Goal: Task Accomplishment & Management: Manage account settings

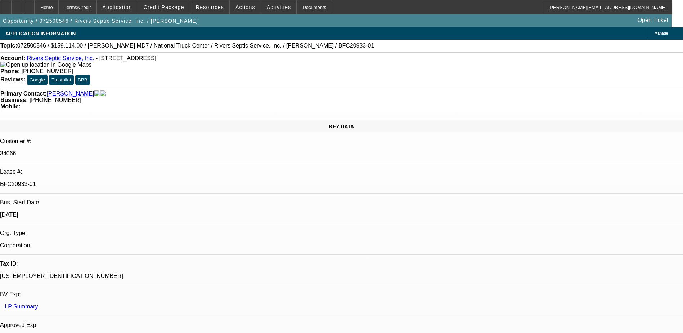
select select "0"
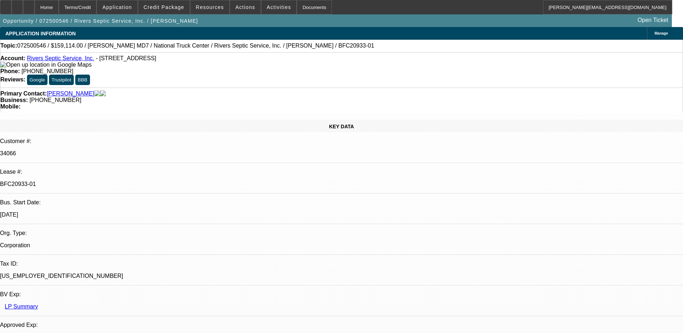
select select "0"
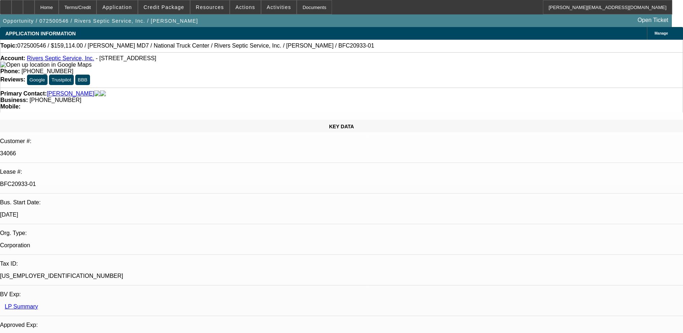
select select "2"
select select "0"
select select "1"
select select "6"
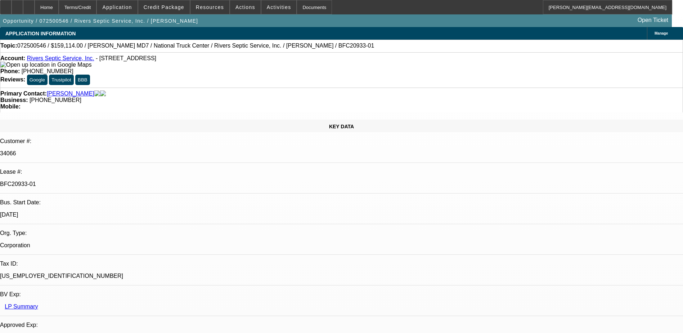
select select "1"
select select "6"
select select "1"
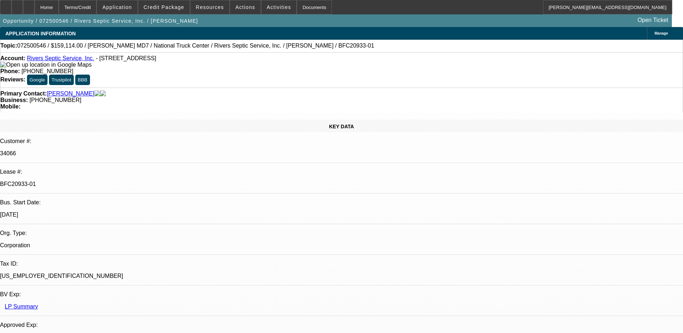
select select "6"
select select "1"
select select "2"
select select "6"
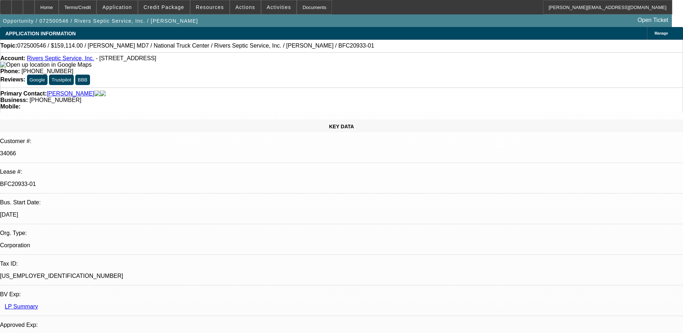
scroll to position [1383, 0]
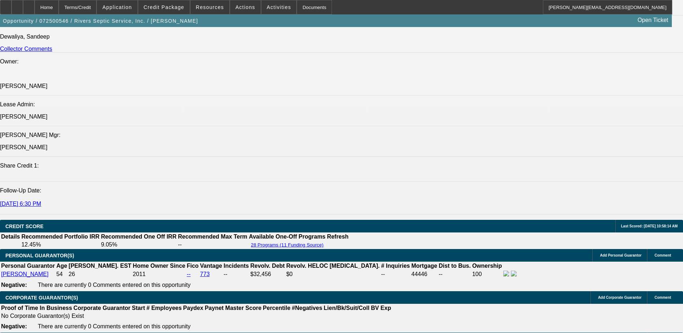
scroll to position [936, 0]
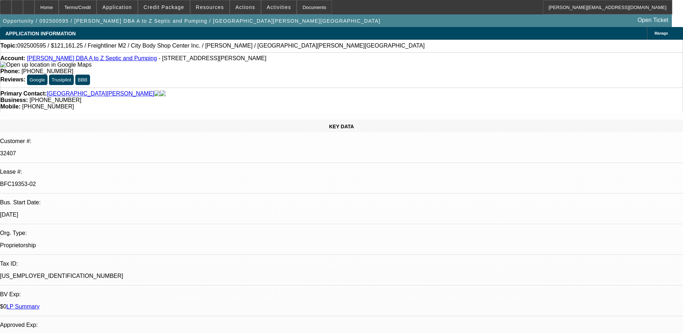
select select "0"
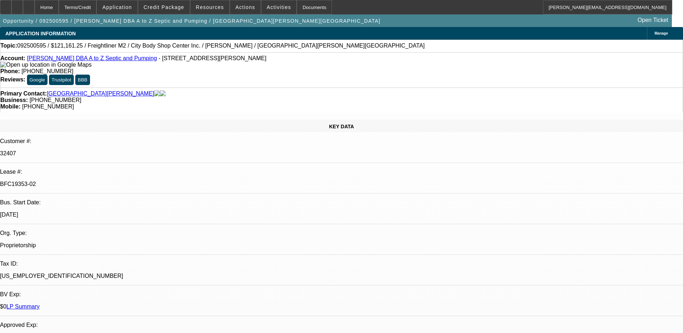
select select "0"
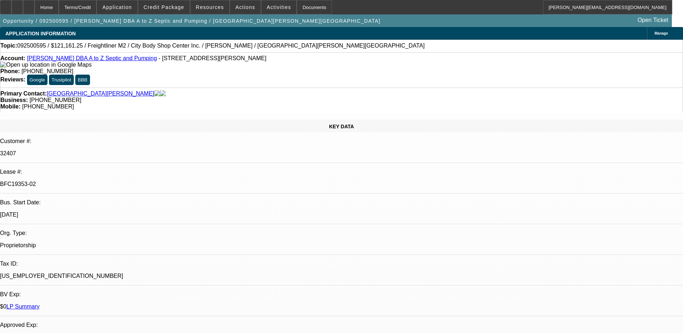
select select "0"
select select "1"
select select "6"
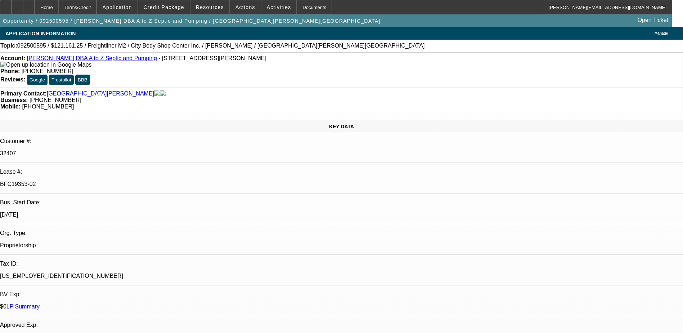
select select "1"
select select "6"
select select "1"
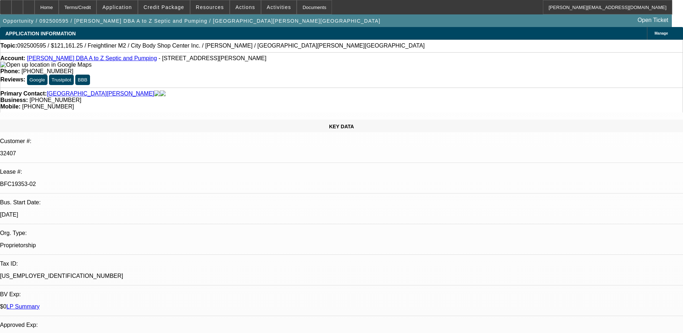
select select "6"
select select "1"
select select "6"
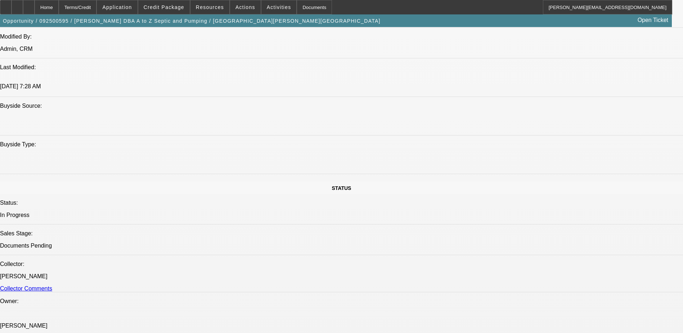
scroll to position [1278, 0]
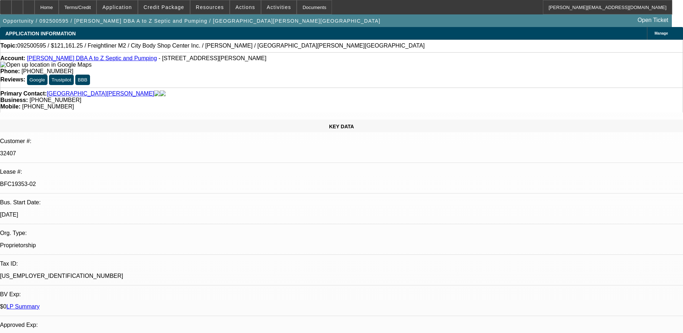
select select "0"
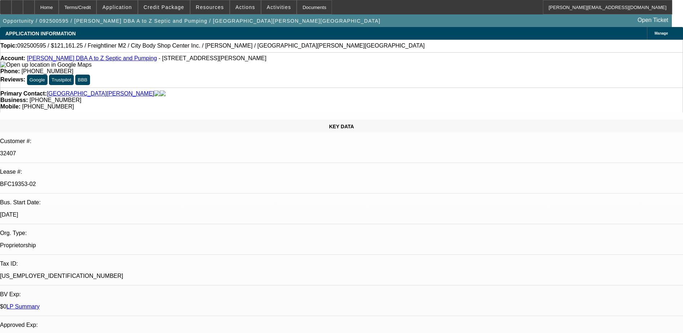
select select "0"
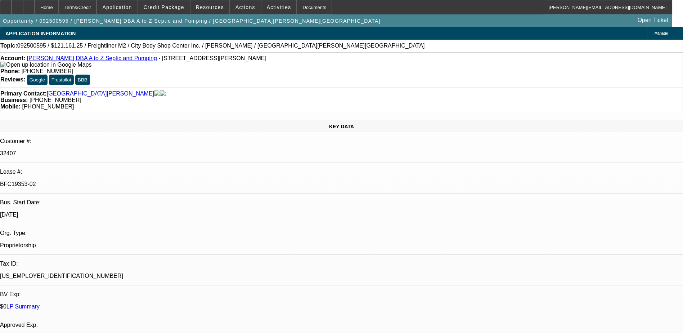
select select "0"
select select "1"
select select "6"
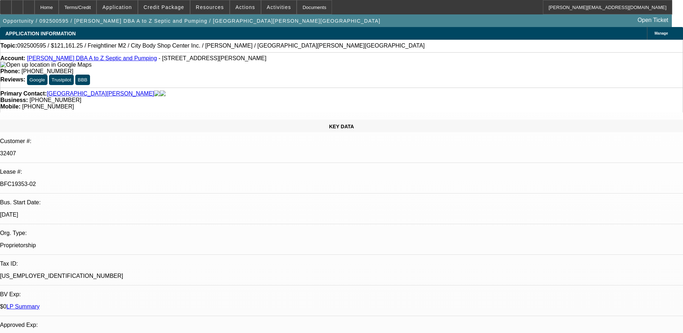
select select "1"
select select "6"
select select "1"
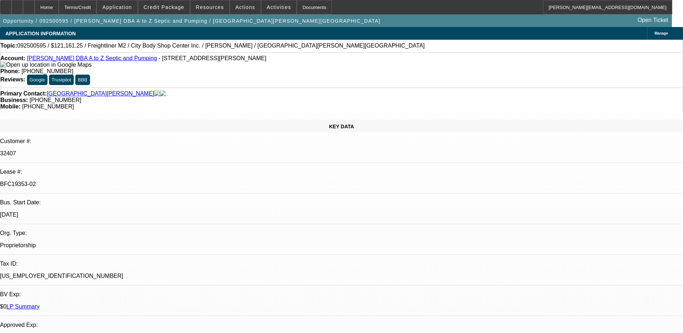
select select "6"
select select "1"
select select "6"
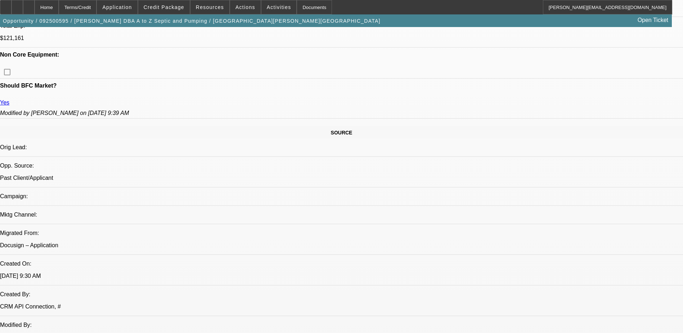
scroll to position [1303, 0]
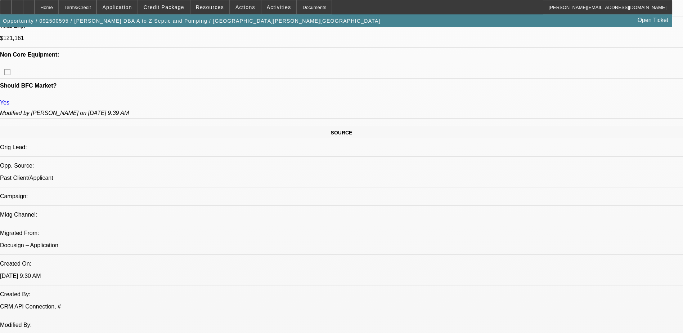
scroll to position [0, 0]
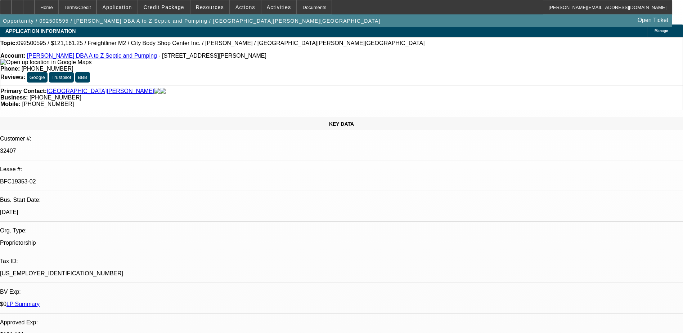
scroll to position [0, 0]
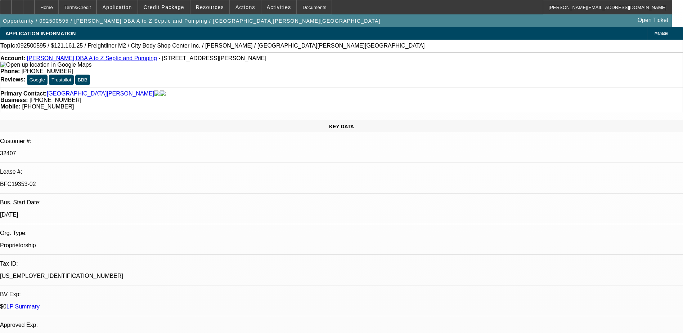
select select "0"
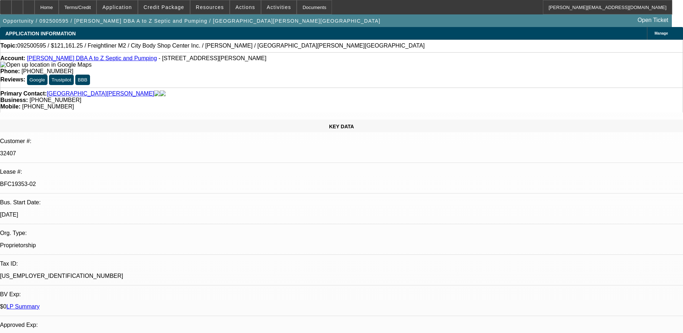
select select "0"
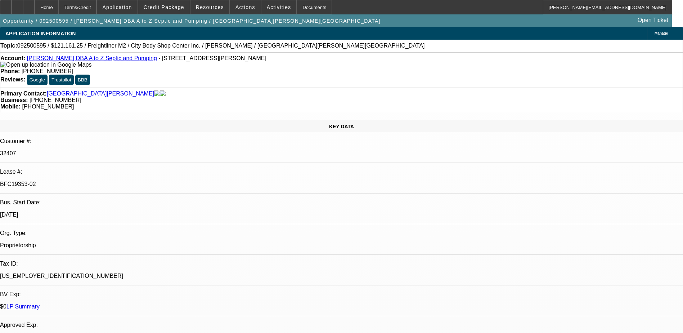
select select "0"
select select "1"
select select "6"
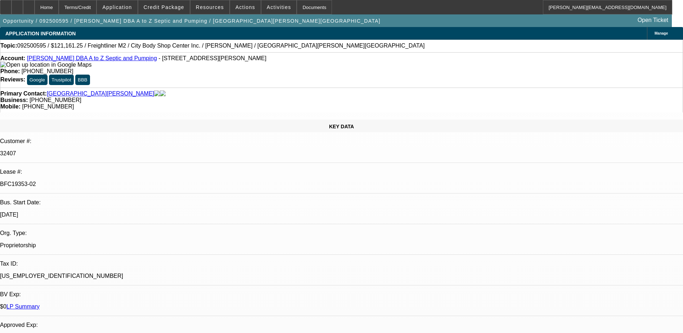
select select "1"
select select "6"
select select "1"
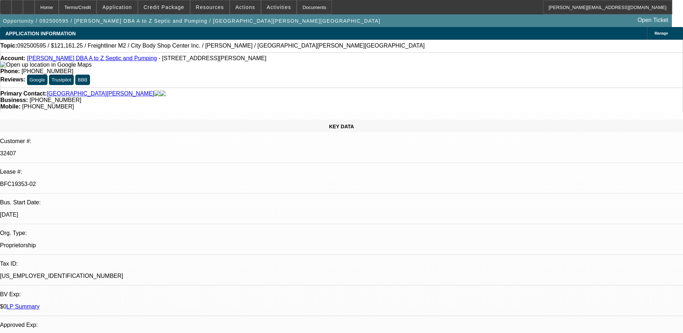
select select "6"
select select "1"
select select "6"
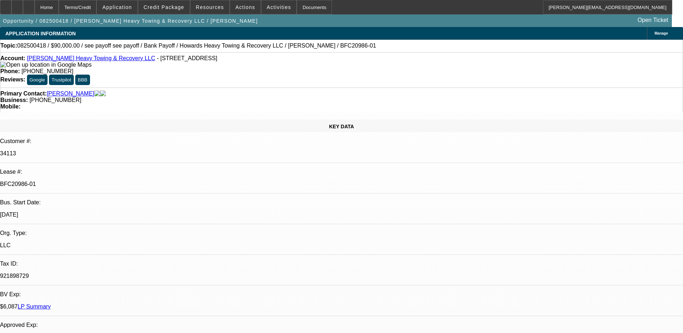
select select "0"
select select "0.1"
select select "0"
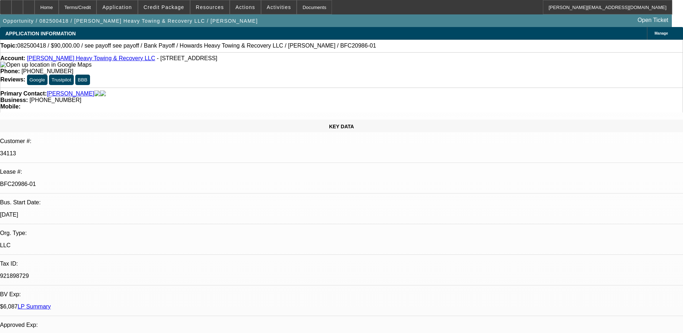
select select "0.1"
select select "0"
select select "0.1"
select select "0"
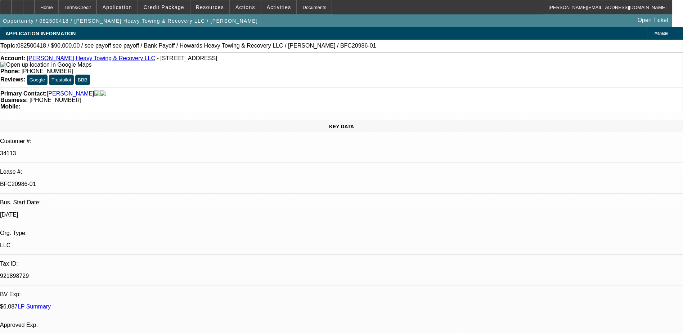
select select "0"
select select "0.1"
select select "1"
select select "2"
select select "4"
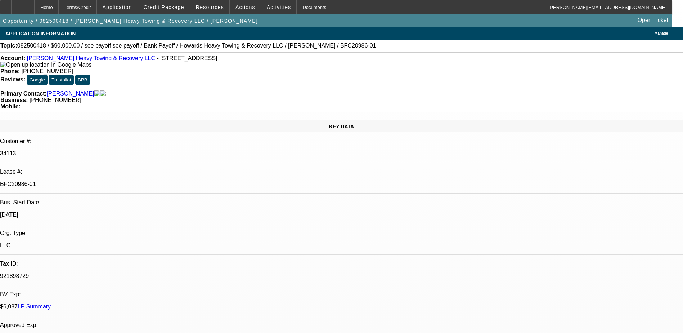
select select "1"
select select "2"
select select "4"
select select "1"
select select "2"
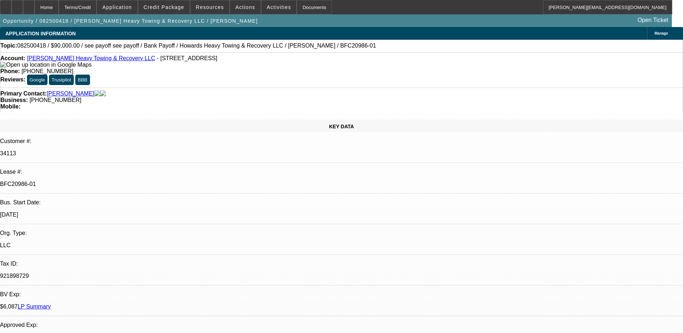
select select "4"
select select "1"
select select "2"
select select "4"
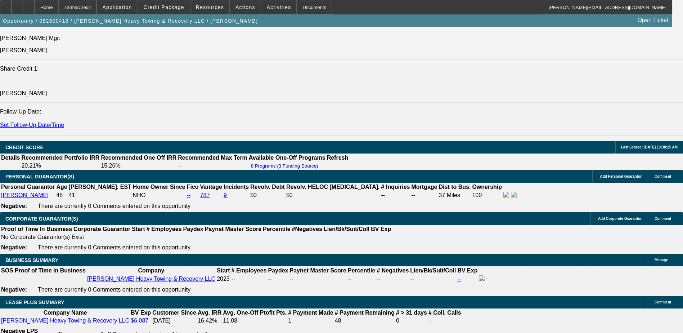
scroll to position [1999, 0]
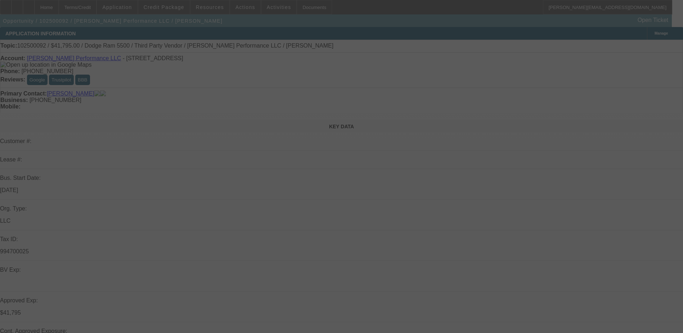
select select "0"
select select "2"
select select "0"
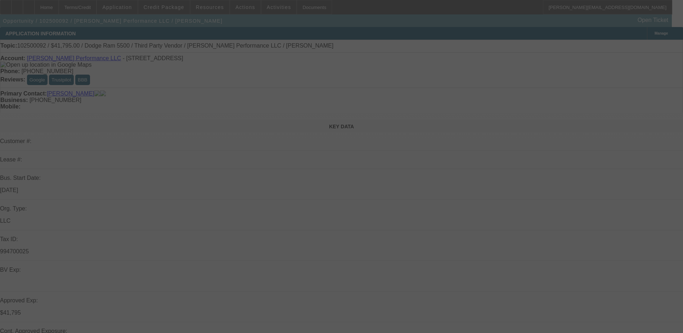
select select "0"
select select "2"
select select "0.1"
select select "0"
select select "2"
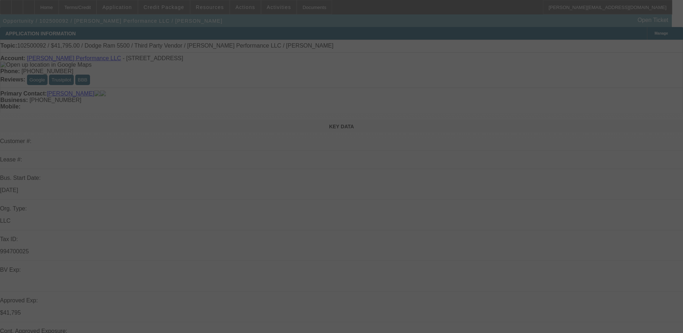
select select "0.1"
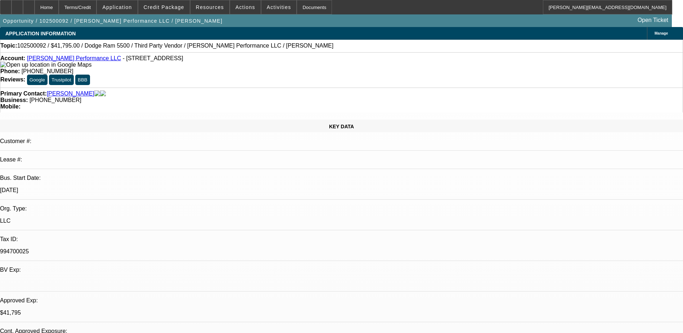
select select "1"
select select "2"
select select "6"
select select "1"
select select "2"
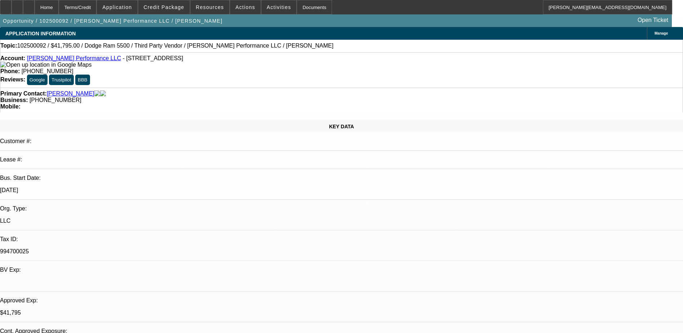
select select "6"
select select "1"
select select "2"
select select "4"
select select "1"
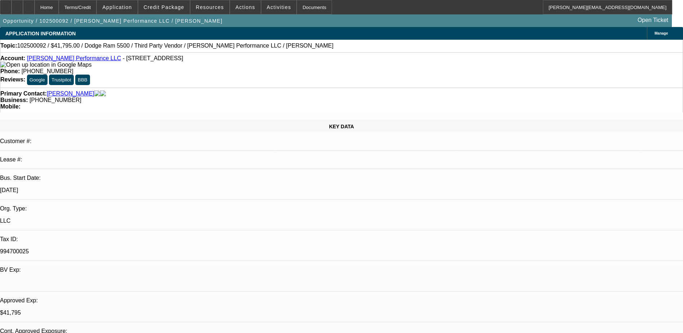
select select "2"
select select "4"
select select "0"
select select "2"
select select "0.1"
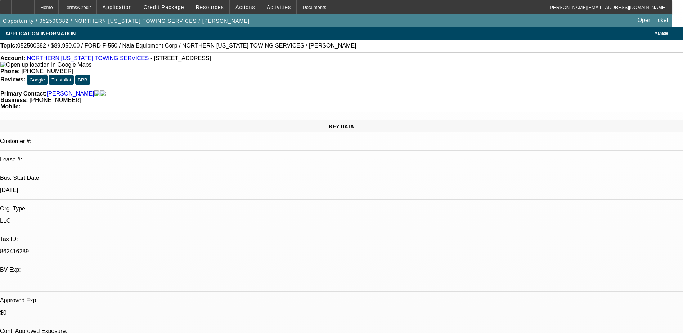
select select "0"
select select "2"
select select "0.1"
select select "0"
select select "2"
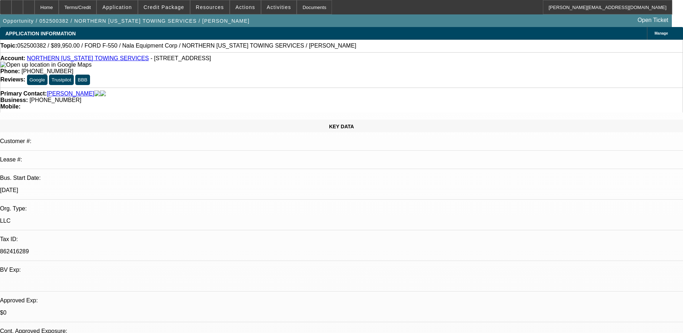
select select "0.1"
select select "0"
select select "0.1"
select select "1"
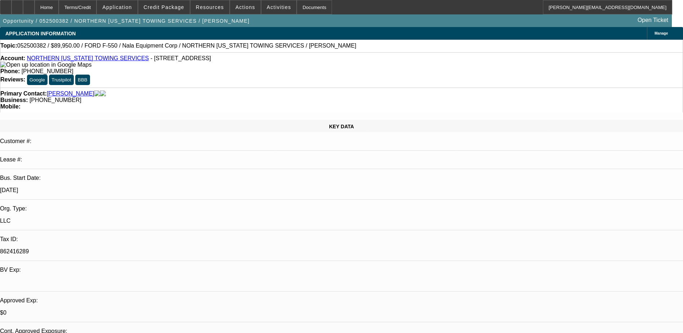
select select "2"
select select "4"
select select "1"
select select "2"
select select "4"
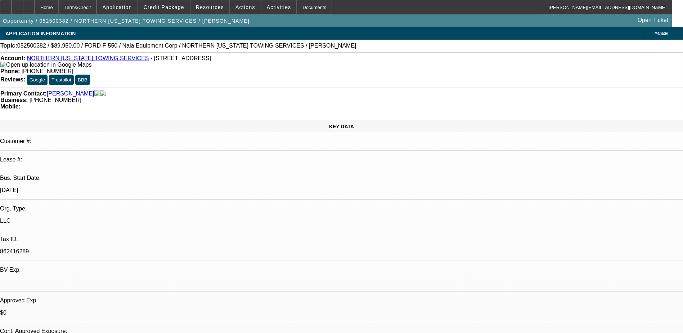
select select "1"
select select "2"
select select "4"
select select "1"
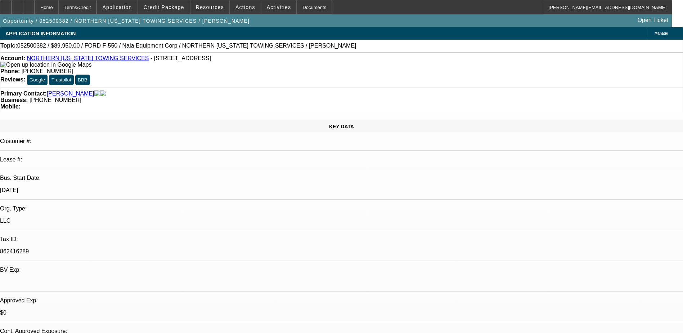
select select "4"
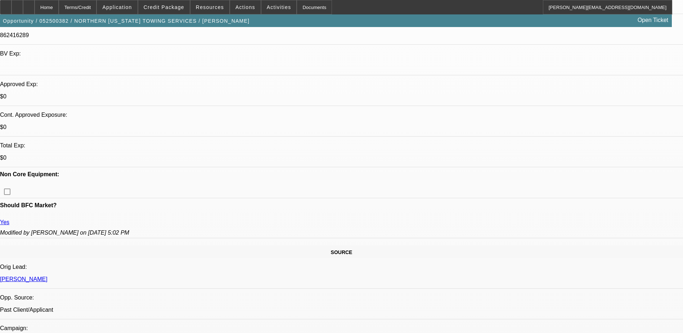
scroll to position [1147, 0]
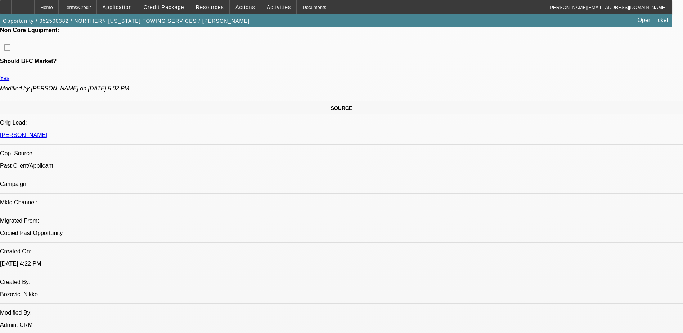
scroll to position [0, 0]
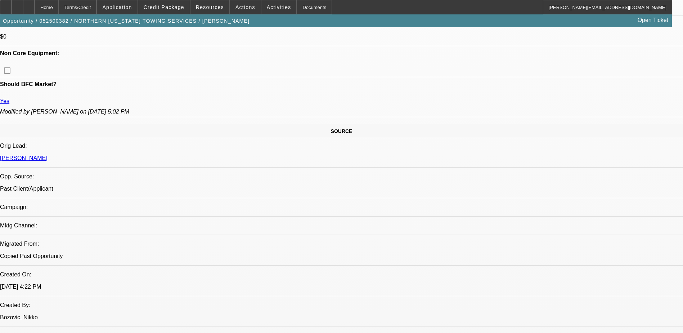
scroll to position [324, 0]
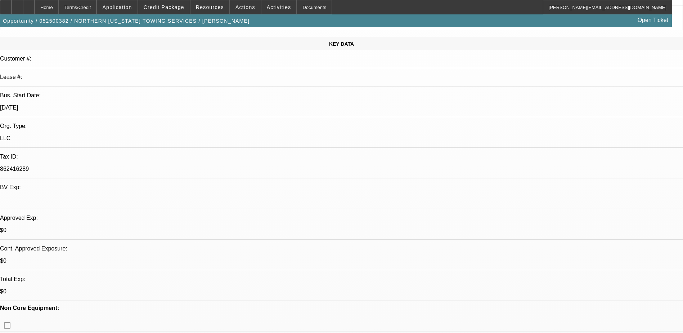
scroll to position [0, 0]
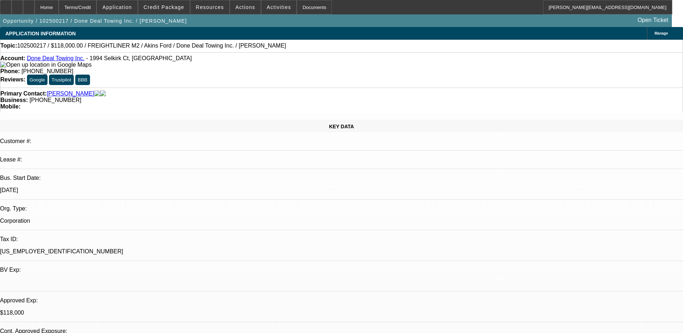
select select "0"
select select "2"
select select "0"
select select "2"
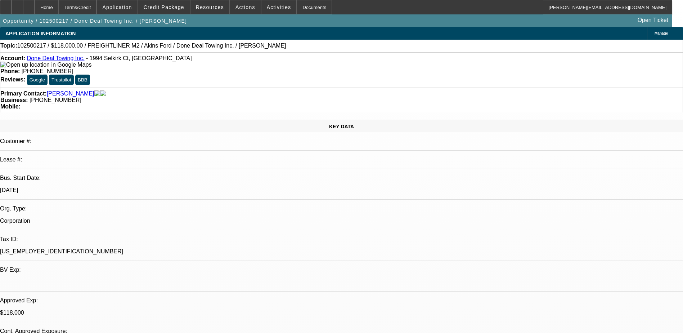
select select "0"
select select "2"
select select "0"
select select "1"
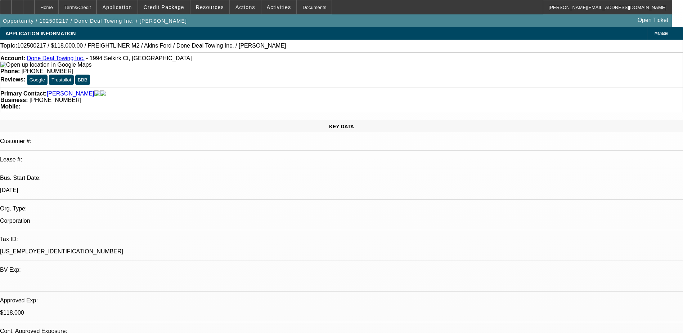
select select "2"
select select "6"
select select "1"
select select "2"
select select "6"
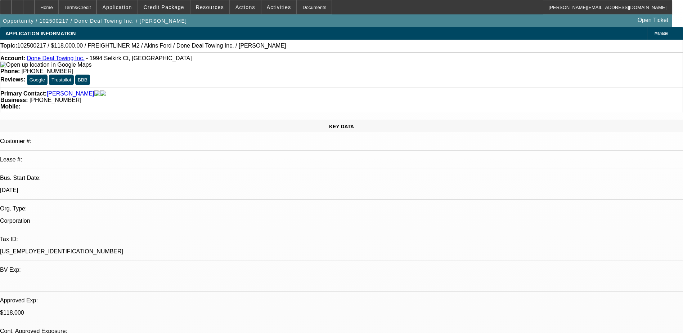
select select "1"
select select "2"
select select "6"
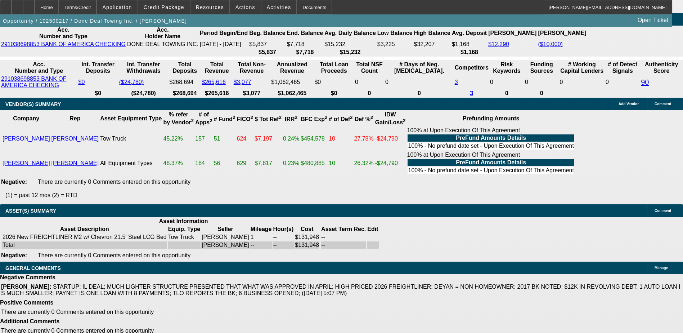
scroll to position [35, 0]
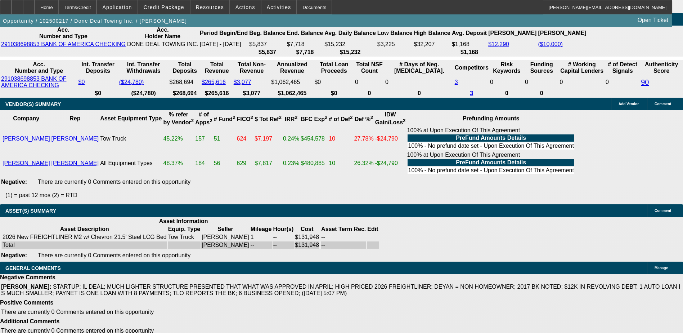
scroll to position [0, 0]
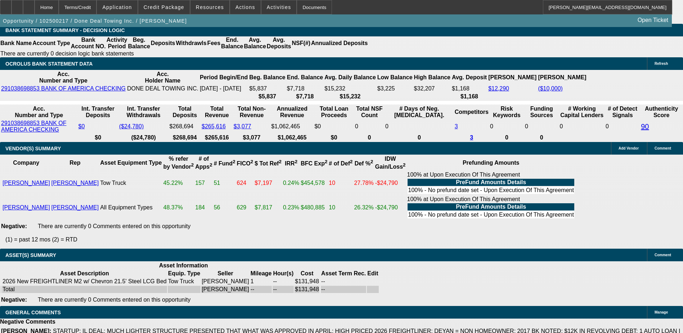
scroll to position [1253, 0]
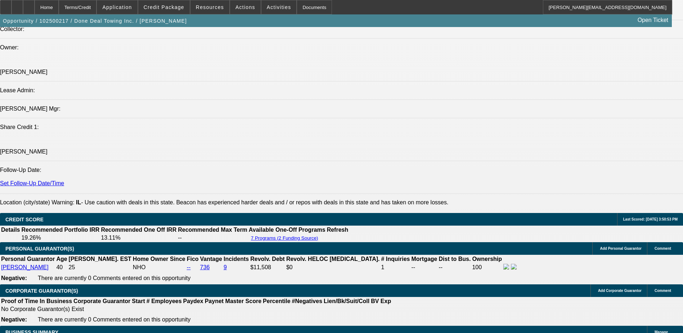
scroll to position [677, 0]
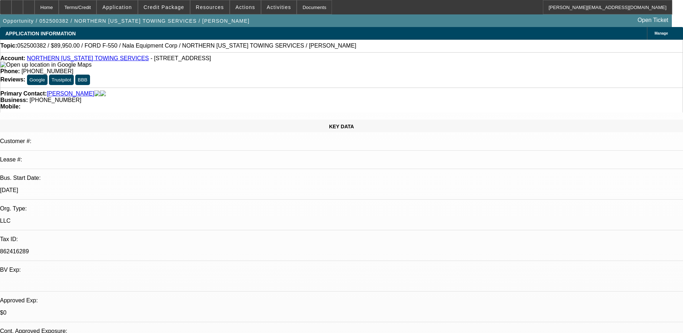
select select "0"
select select "2"
select select "0.1"
select select "0"
select select "2"
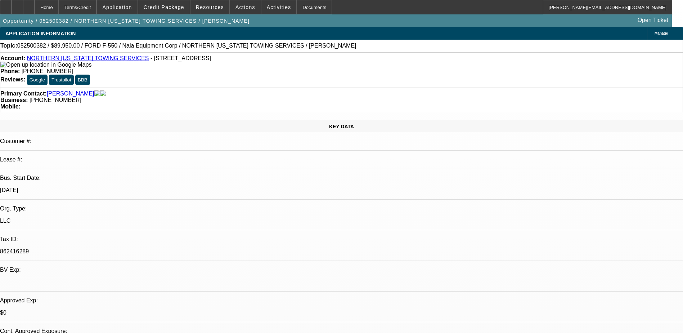
select select "0.1"
select select "0"
select select "2"
select select "0.1"
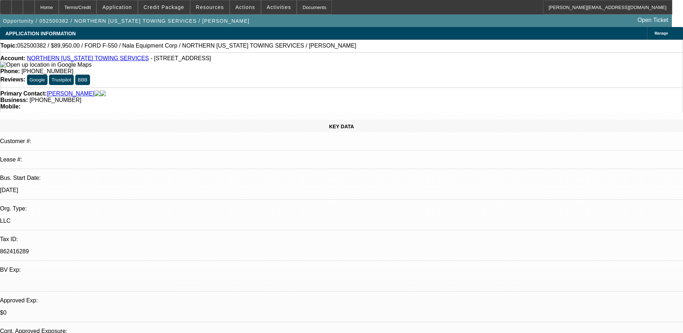
select select "0"
select select "0.1"
select select "1"
select select "2"
select select "4"
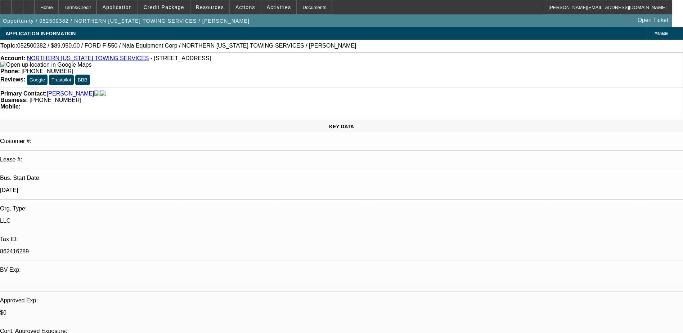
select select "1"
select select "2"
select select "4"
select select "1"
select select "2"
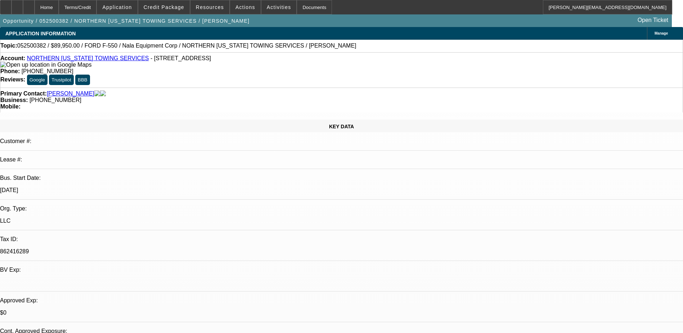
select select "4"
select select "1"
select select "4"
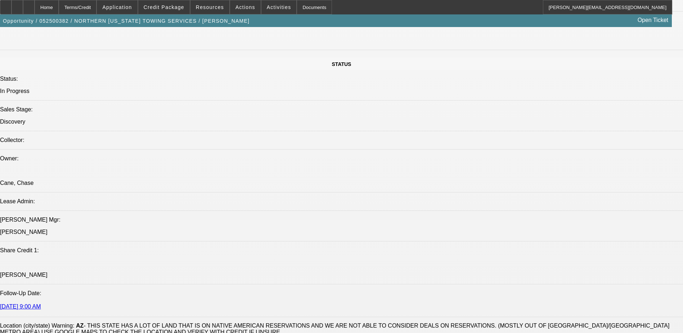
scroll to position [864, 0]
